Goal: Task Accomplishment & Management: Use online tool/utility

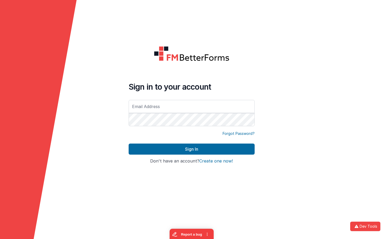
type input "[EMAIL_ADDRESS][DOMAIN_NAME]"
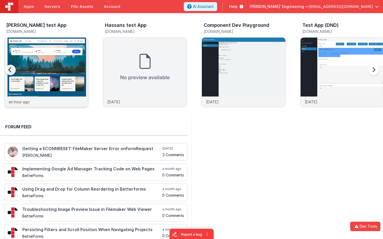
click at [70, 60] on img at bounding box center [46, 80] width 84 height 84
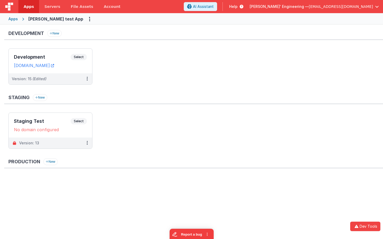
click at [241, 38] on div "Development New" at bounding box center [193, 35] width 379 height 10
click at [81, 56] on span "Select" at bounding box center [79, 57] width 16 height 6
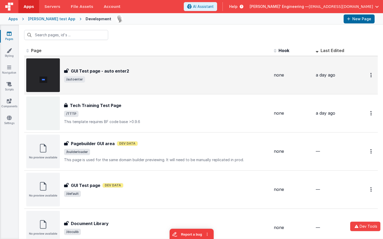
click at [123, 84] on div "GUI Test page - auto enter2 GUI Test page - auto enter2 /autoenter" at bounding box center [148, 75] width 244 height 34
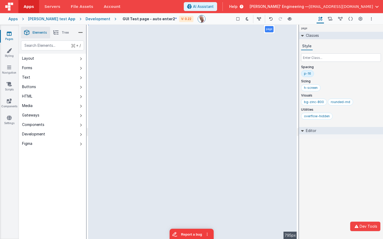
click at [343, 157] on div "page Classes Style Spacing p-16 Sizing h-screen Visuals bg-zinc-800 rounded-md …" at bounding box center [341, 132] width 84 height 214
click at [338, 193] on div "page Classes Style Spacing p-16 Sizing h-screen Visuals bg-zinc-800 rounded-md …" at bounding box center [341, 132] width 84 height 214
click at [322, 167] on div "page Classes Style Spacing p-16 Sizing h-screen Visuals bg-zinc-800 rounded-md …" at bounding box center [341, 132] width 84 height 214
click at [340, 158] on div "page Classes Style Spacing p-16 Sizing h-screen Visuals bg-zinc-800 rounded-md …" at bounding box center [341, 132] width 84 height 214
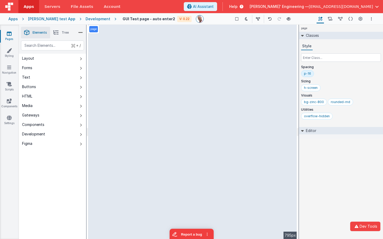
click at [246, 115] on div "page --> 795px" at bounding box center [192, 132] width 209 height 214
click at [212, 109] on div "page --> 795px" at bounding box center [192, 132] width 209 height 214
click at [198, 121] on div "page --> 795px" at bounding box center [192, 132] width 209 height 214
drag, startPoint x: 168, startPoint y: 55, endPoint x: 154, endPoint y: 49, distance: 15.1
click at [168, 55] on div "page --> 795px" at bounding box center [192, 132] width 209 height 214
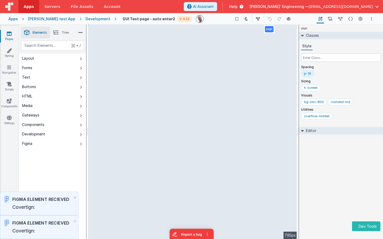
click at [324, 172] on div "page Classes Style Spacing p-16 Sizing h-screen Visuals bg-zinc-800 rounded-md …" at bounding box center [341, 132] width 84 height 214
click at [75, 197] on button "×" at bounding box center [75, 197] width 3 height 6
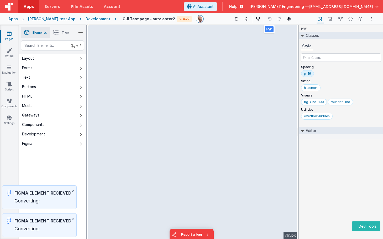
click at [73, 188] on button "×" at bounding box center [72, 191] width 3 height 6
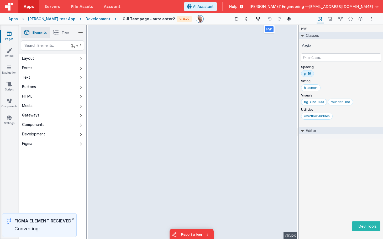
click at [73, 216] on button "×" at bounding box center [72, 219] width 3 height 6
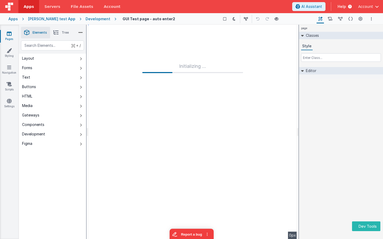
click at [343, 157] on div "page Classes Style Editor DEV: Focus DEV: builderToggleConditionalCSS DEV: Remo…" at bounding box center [341, 132] width 84 height 214
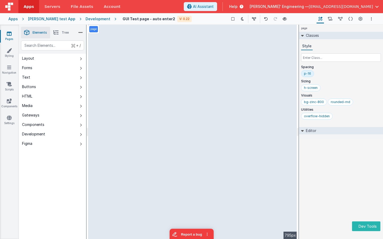
click at [343, 157] on div "page Classes Style Spacing p-16 Sizing h-screen Visuals bg-zinc-800 rounded-md …" at bounding box center [341, 132] width 84 height 214
click at [342, 159] on div "page Classes Style Spacing p-16 Sizing h-screen Visuals bg-zinc-800 rounded-md …" at bounding box center [341, 132] width 84 height 214
click at [349, 152] on div "page Classes Style Spacing p-16 Sizing h-screen Visuals bg-zinc-800 rounded-md …" at bounding box center [341, 132] width 84 height 214
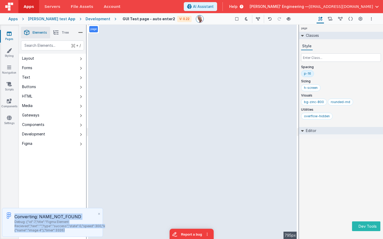
copy div "Converting: NAME_NOT_FOUND Debug: {"id":7,"title":"Figma Element Recieved","tex…"
drag, startPoint x: 15, startPoint y: 217, endPoint x: 82, endPoint y: 233, distance: 68.7
click at [78, 233] on div "Converting: NAME_NOT_FOUND Debug: {"id":7,"title":"Figma Element Recieved","tex…" at bounding box center [52, 222] width 101 height 29
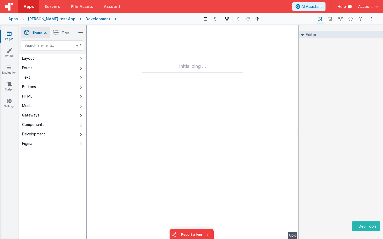
click at [327, 60] on div "Editor DEV: Focus DEV: builderToggleConditionalCSS DEV: Remove DND DEV: updateS…" at bounding box center [341, 132] width 84 height 214
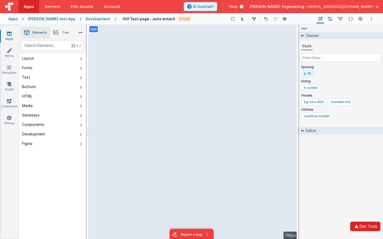
click at [358, 223] on button "Dev Tools" at bounding box center [366, 226] width 30 height 9
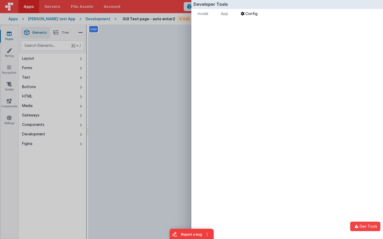
click at [249, 13] on span "Config" at bounding box center [252, 13] width 12 height 4
click at [218, 12] on ul "model App Params Log (2) Misc Windows Config" at bounding box center [288, 14] width 192 height 11
click at [223, 13] on span "App" at bounding box center [224, 13] width 7 height 4
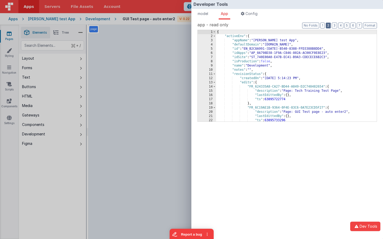
drag, startPoint x: 330, startPoint y: 26, endPoint x: 326, endPoint y: 30, distance: 5.8
click at [330, 26] on button "2" at bounding box center [328, 26] width 5 height 6
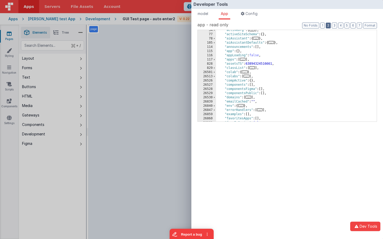
scroll to position [10, 0]
drag, startPoint x: 122, startPoint y: 110, endPoint x: 133, endPoint y: 107, distance: 11.5
click at [122, 110] on div "Developer Tools model App Params Log (2) Misc Windows Config model - read only …" at bounding box center [191, 119] width 383 height 239
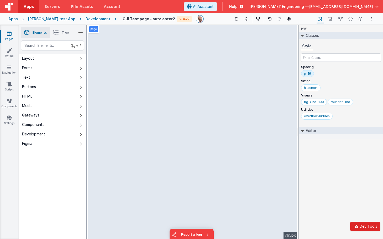
click at [361, 225] on button "Dev Tools" at bounding box center [366, 226] width 30 height 9
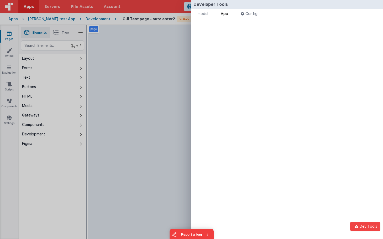
click at [228, 14] on span "App" at bounding box center [224, 13] width 7 height 4
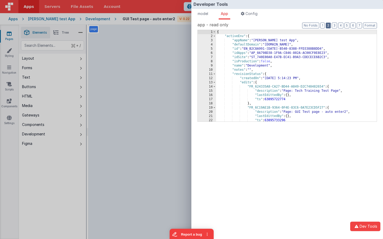
click at [328, 26] on button "2" at bounding box center [328, 26] width 5 height 6
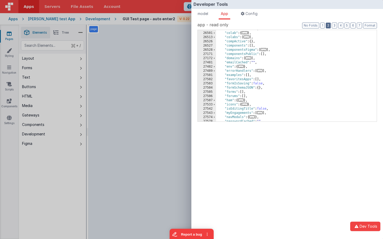
scroll to position [49, 0]
click at [266, 50] on span "..." at bounding box center [264, 49] width 6 height 3
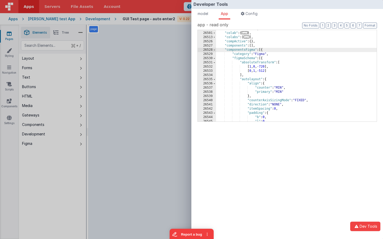
click at [214, 57] on span at bounding box center [214, 58] width 3 height 4
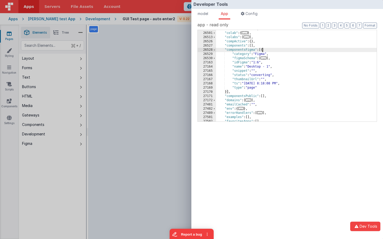
click at [159, 61] on div "Developer Tools model App Params Log (3) Misc Windows Config model - read only …" at bounding box center [191, 119] width 383 height 239
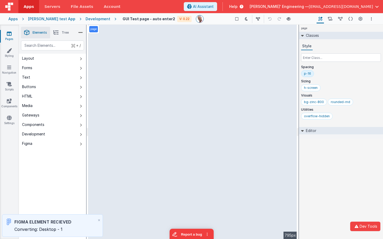
click at [352, 175] on div "page Classes Style Spacing p-16 Sizing h-screen Visuals bg-zinc-800 rounded-md …" at bounding box center [341, 132] width 84 height 214
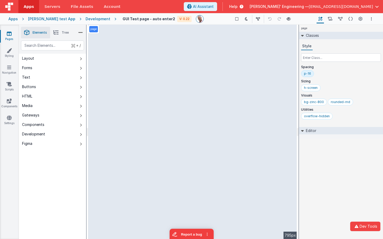
drag, startPoint x: 346, startPoint y: 166, endPoint x: 356, endPoint y: 197, distance: 32.5
click at [346, 166] on div "page Classes Style Spacing p-16 Sizing h-screen Visuals bg-zinc-800 rounded-md …" at bounding box center [341, 132] width 84 height 214
click at [360, 228] on button "Dev Tools" at bounding box center [366, 226] width 30 height 9
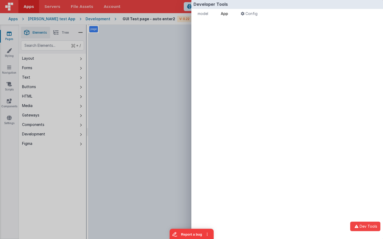
click at [228, 14] on span "App" at bounding box center [224, 13] width 7 height 4
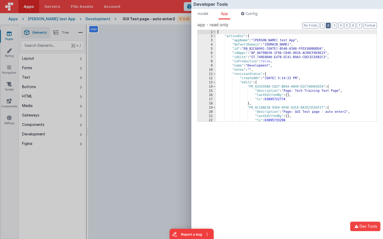
drag, startPoint x: 330, startPoint y: 24, endPoint x: 330, endPoint y: 28, distance: 3.2
click at [330, 24] on button "2" at bounding box center [328, 26] width 5 height 6
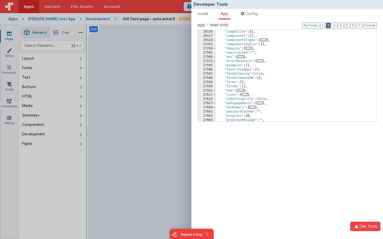
scroll to position [59, 0]
click at [266, 40] on span "..." at bounding box center [264, 39] width 6 height 3
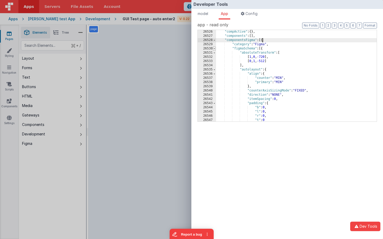
click at [215, 48] on span at bounding box center [214, 49] width 3 height 4
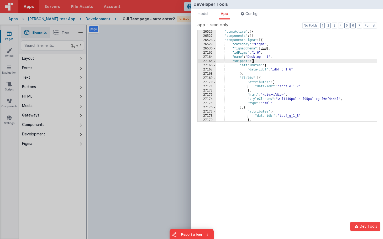
click at [253, 61] on div ""compActive" : { } , "components" : [ ] , "componentsFigma" : [{ "category" : "…" at bounding box center [296, 80] width 161 height 100
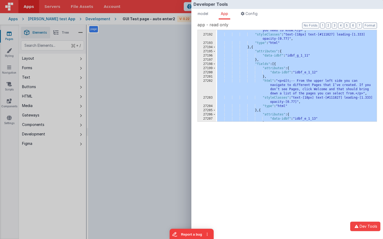
scroll to position [208, 0]
click at [170, 74] on div "Developer Tools model App Params Log (2) Misc Windows Config model - read only …" at bounding box center [191, 119] width 383 height 239
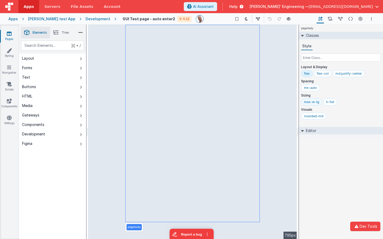
click at [315, 103] on div "max-w-lg" at bounding box center [311, 102] width 15 height 4
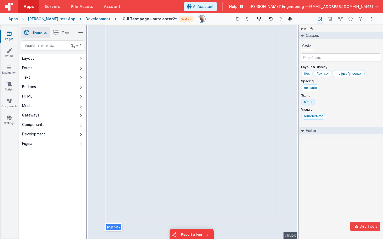
click at [315, 114] on div "rounded-md" at bounding box center [313, 116] width 19 height 4
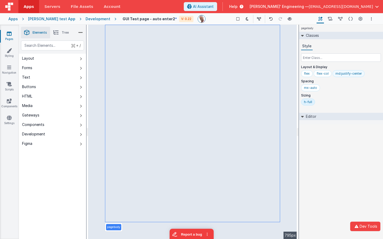
click at [346, 73] on div "md:justify-center" at bounding box center [349, 73] width 26 height 4
click at [323, 73] on div "flex-col" at bounding box center [323, 73] width 12 height 4
click at [307, 73] on div "flex" at bounding box center [307, 73] width 6 height 4
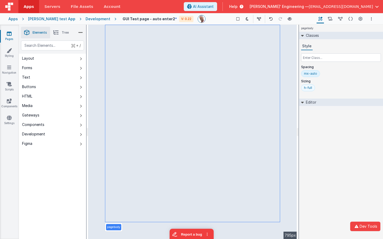
click at [309, 89] on div "h-full" at bounding box center [308, 88] width 8 height 4
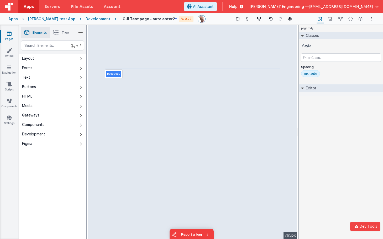
click at [313, 73] on div "mx-auto" at bounding box center [310, 73] width 13 height 4
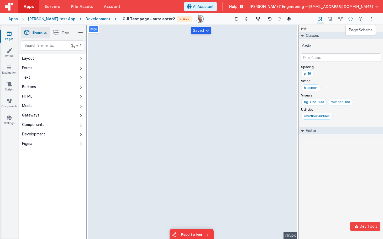
click at [352, 19] on icon at bounding box center [351, 19] width 4 height 6
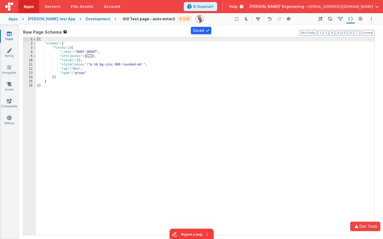
click at [80, 60] on div "[{ "schema" : { "fields" : [{ "_note" : "BODY GROUP" , "attributes" : { ... } ,…" at bounding box center [205, 140] width 339 height 206
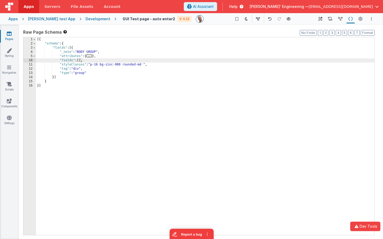
scroll to position [189, 0]
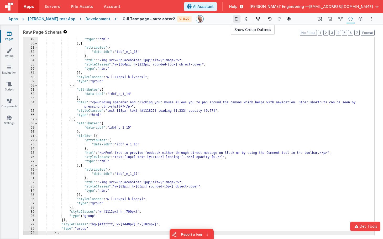
click at [235, 17] on icon at bounding box center [236, 19] width 3 height 4
click at [322, 19] on icon at bounding box center [321, 19] width 4 height 6
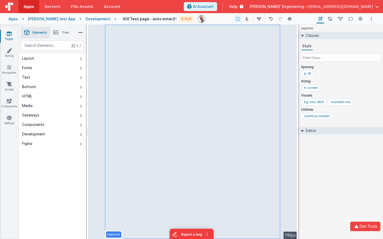
click at [65, 31] on span "Tree" at bounding box center [65, 32] width 7 height 4
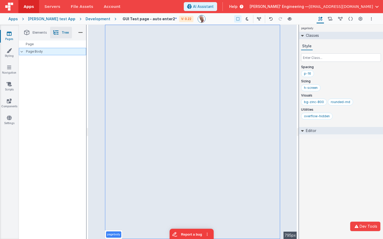
click at [46, 52] on p "Page Body" at bounding box center [56, 51] width 60 height 4
click at [37, 32] on span "Elements" at bounding box center [40, 32] width 14 height 4
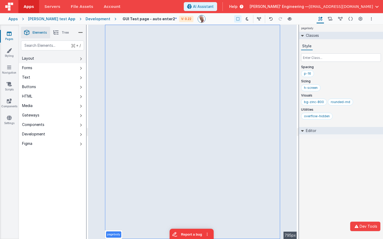
click at [60, 58] on button "Layout" at bounding box center [52, 58] width 67 height 9
click at [309, 74] on div "p-16" at bounding box center [307, 73] width 7 height 4
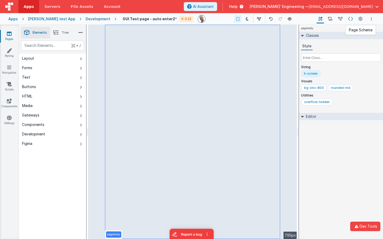
click at [353, 18] on icon at bounding box center [351, 19] width 4 height 6
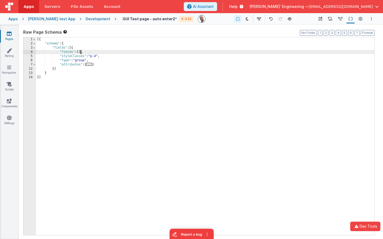
click at [81, 53] on div "[{ "schema" : { "fields" : [{ "fields" : [ ] , "styleClasses" : "p-4" , "type" …" at bounding box center [205, 140] width 339 height 206
drag, startPoint x: 102, startPoint y: 71, endPoint x: 99, endPoint y: 76, distance: 6.2
click at [102, 71] on div "[{ "schema" : { "fields" : [{ "fields" : [ ] , "styleClasses" : "p-4" , "type" …" at bounding box center [205, 140] width 339 height 206
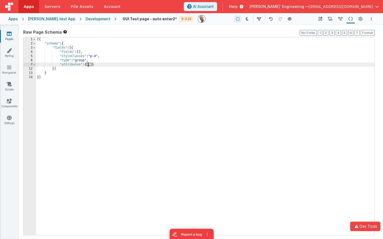
click at [91, 65] on span "..." at bounding box center [89, 64] width 6 height 3
click at [80, 53] on div "[{ "schema" : { "fields" : [{ "fields" : [ ] , "styleClasses" : "p-4" , "type" …" at bounding box center [205, 140] width 339 height 206
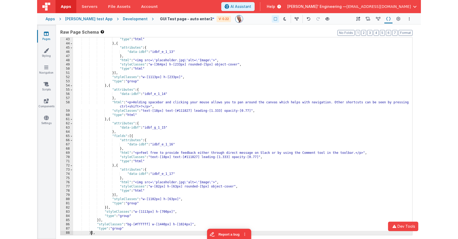
scroll to position [181, 0]
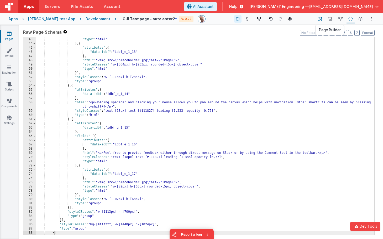
click at [322, 19] on icon at bounding box center [321, 19] width 4 height 6
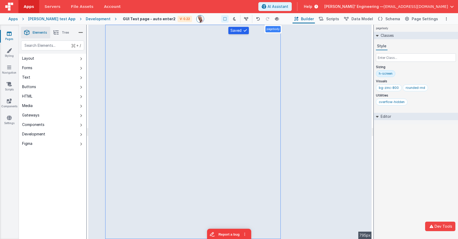
click at [91, 19] on div "Development" at bounding box center [98, 18] width 25 height 5
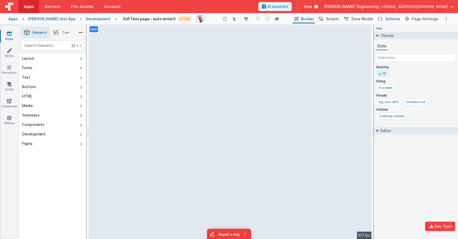
click at [383, 18] on span "Schema" at bounding box center [392, 18] width 15 height 5
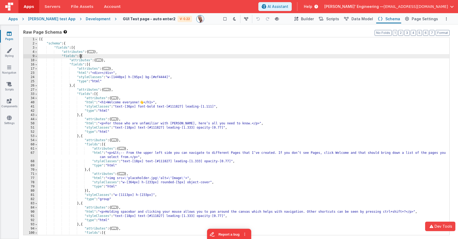
click at [80, 57] on div "[{ "schema" : { "fields" : [{ "attributes" : { ... } , "fields" : [{ "attribute…" at bounding box center [243, 140] width 411 height 206
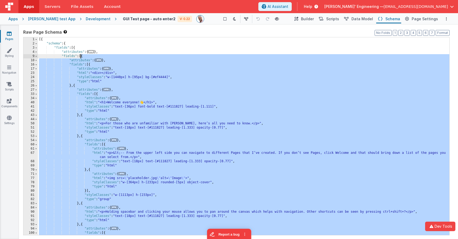
click at [80, 57] on div "[{ "schema" : { "fields" : [{ "attributes" : { ... } , "fields" : [{ "attribute…" at bounding box center [243, 140] width 411 height 206
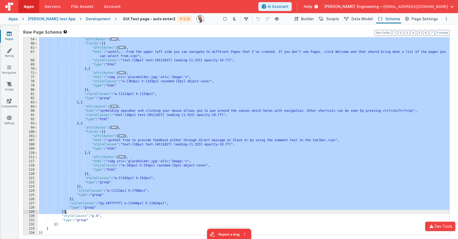
scroll to position [101, 0]
